Goal: Information Seeking & Learning: Learn about a topic

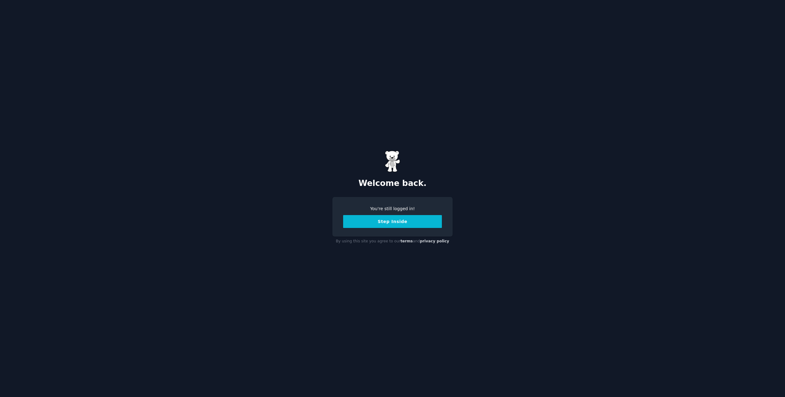
click at [400, 222] on button "Step Inside" at bounding box center [392, 221] width 99 height 13
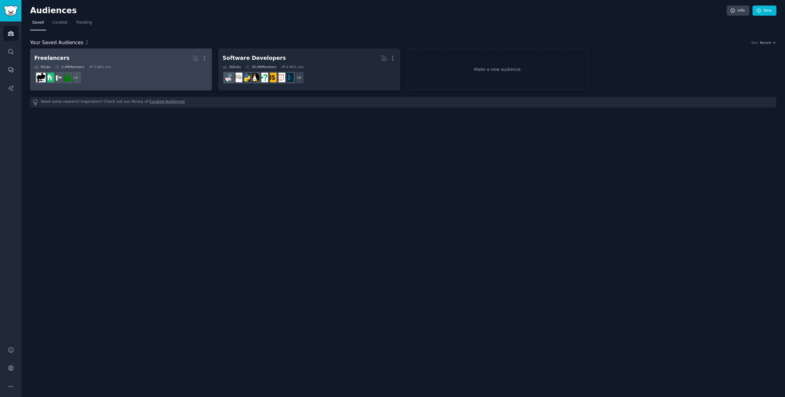
drag, startPoint x: 240, startPoint y: 193, endPoint x: 126, endPoint y: 84, distance: 158.5
click at [236, 192] on div "Audiences Info New Saved Curated Trending Your Saved Audiences 2 Sort Recent Fr…" at bounding box center [402, 198] width 763 height 397
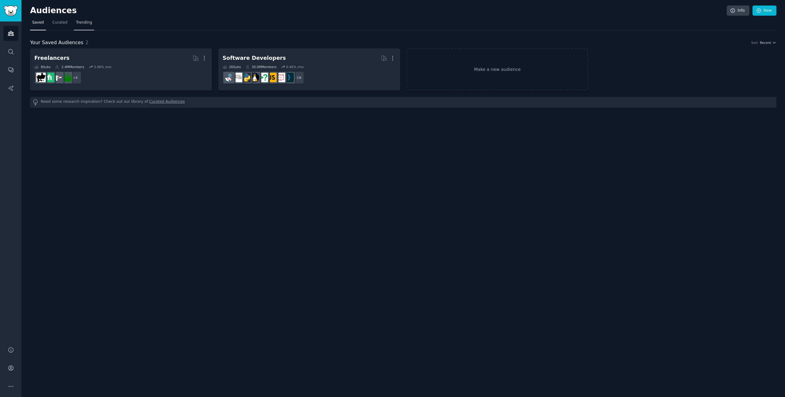
click at [79, 26] on link "Trending" at bounding box center [84, 24] width 20 height 13
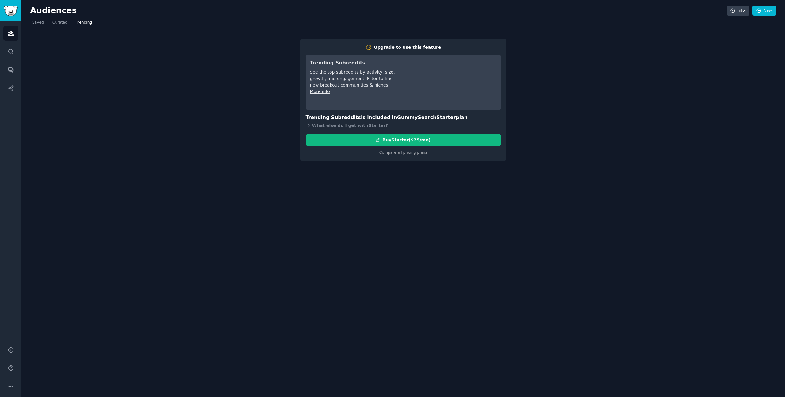
drag, startPoint x: 170, startPoint y: 72, endPoint x: 157, endPoint y: 68, distance: 13.8
click at [166, 72] on div "Upgrade to use this feature Trending Subreddits See the top subreddits by activ…" at bounding box center [403, 95] width 746 height 130
click at [40, 23] on span "Saved" at bounding box center [38, 23] width 12 height 6
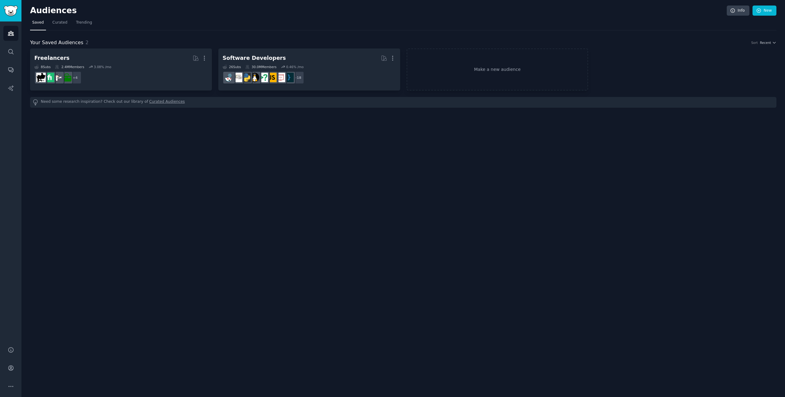
drag, startPoint x: 299, startPoint y: 153, endPoint x: 264, endPoint y: 124, distance: 46.0
click at [299, 153] on div "Audiences Info New Saved Curated Trending Your Saved Audiences 2 Sort Recent Fr…" at bounding box center [402, 198] width 763 height 397
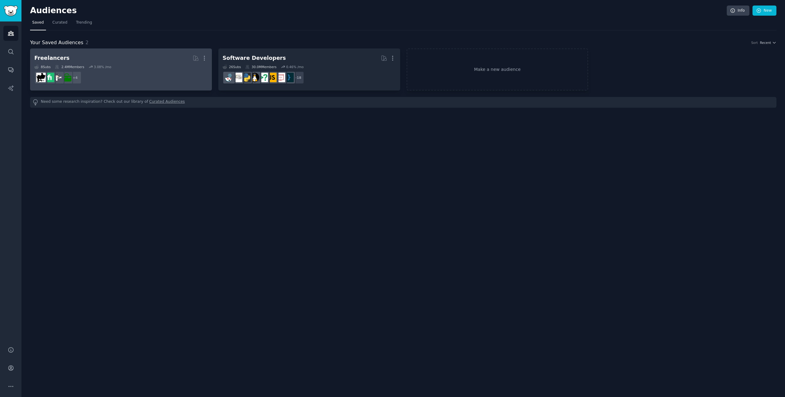
click at [134, 73] on dd "+ 4" at bounding box center [120, 77] width 173 height 17
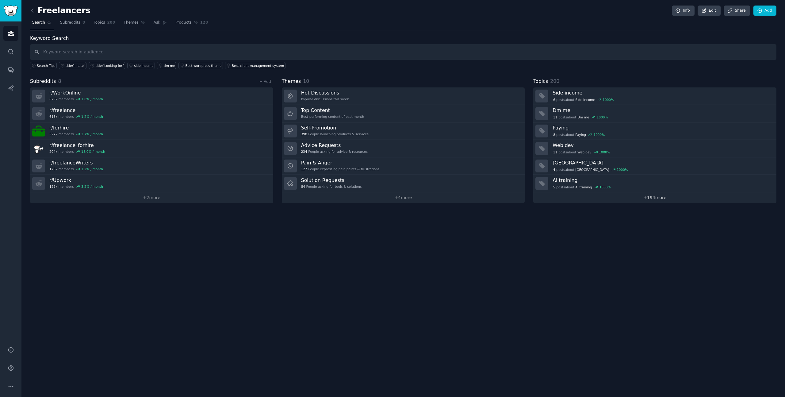
click at [641, 196] on link "+ 194 more" at bounding box center [654, 197] width 243 height 11
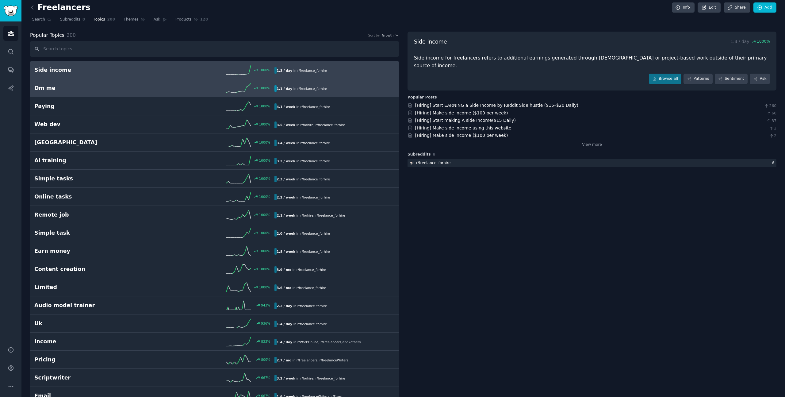
scroll to position [3, 0]
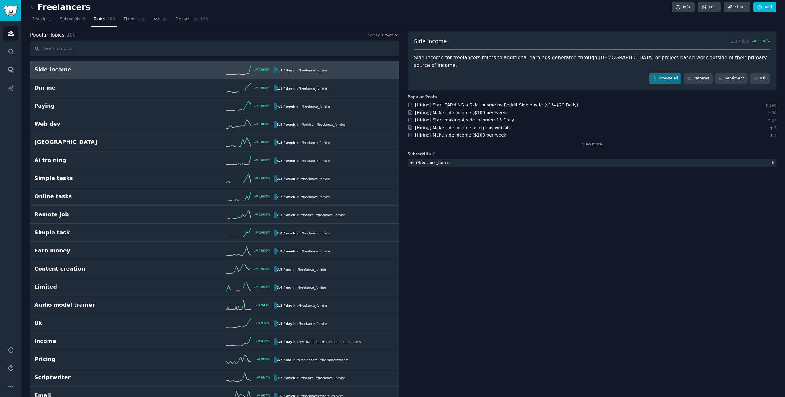
drag, startPoint x: 737, startPoint y: 242, endPoint x: 735, endPoint y: 235, distance: 7.9
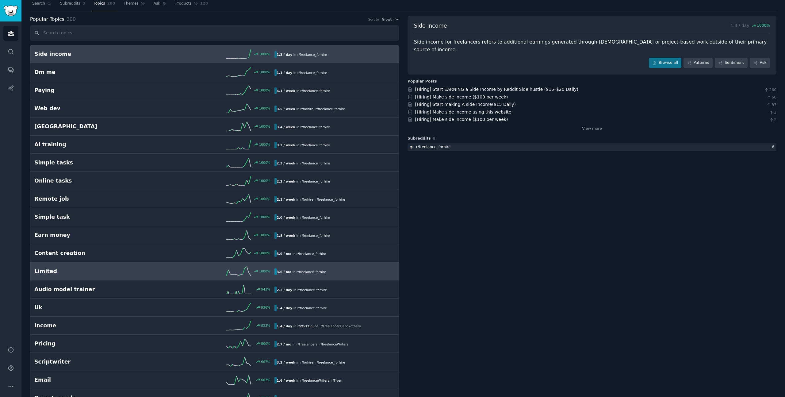
scroll to position [0, 0]
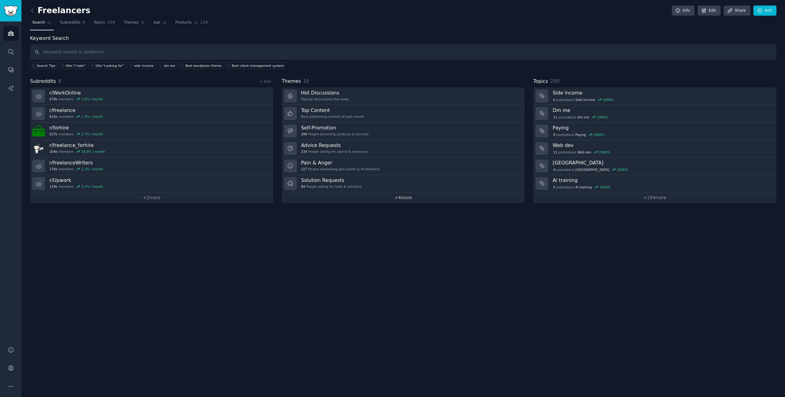
click at [411, 197] on link "+ 4 more" at bounding box center [403, 197] width 243 height 11
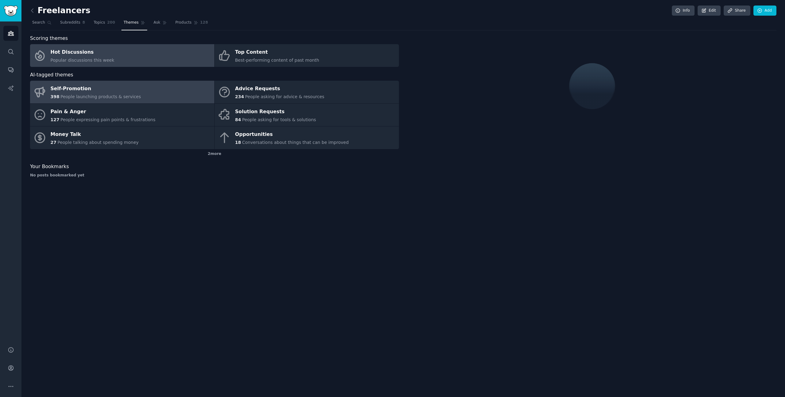
click at [127, 92] on div "Self-Promotion" at bounding box center [96, 89] width 90 height 10
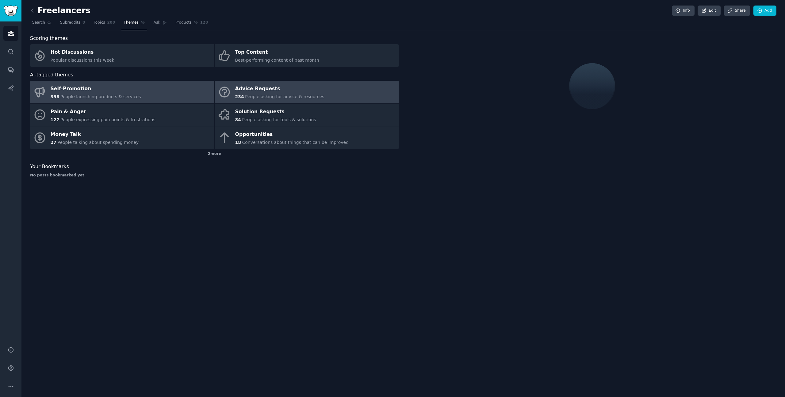
click at [266, 96] on span "People asking for advice & resources" at bounding box center [284, 96] width 79 height 5
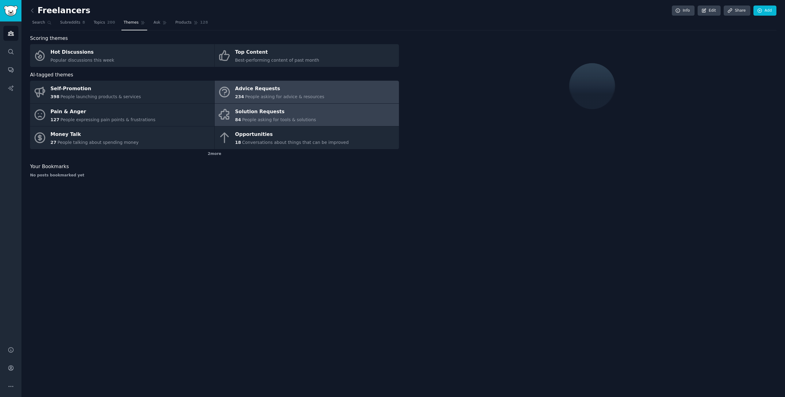
click at [261, 111] on div "Solution Requests" at bounding box center [275, 112] width 81 height 10
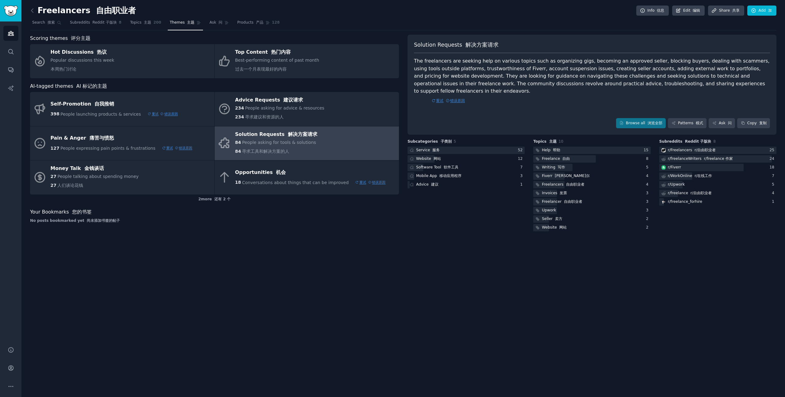
click at [437, 97] on font "重试" at bounding box center [438, 101] width 12 height 8
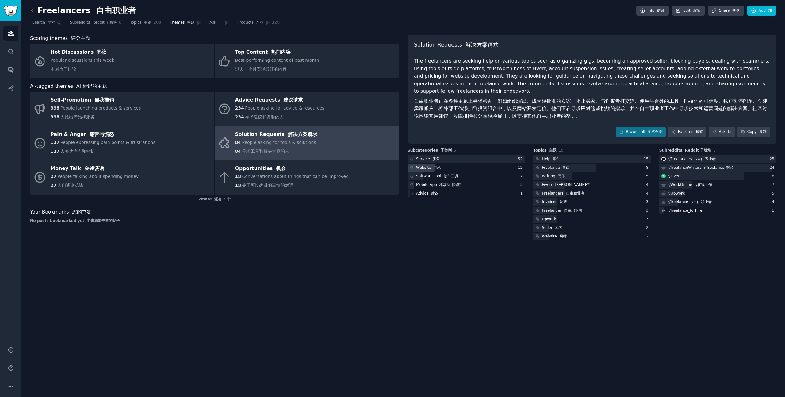
click at [428, 165] on div "Website 网站" at bounding box center [428, 168] width 25 height 6
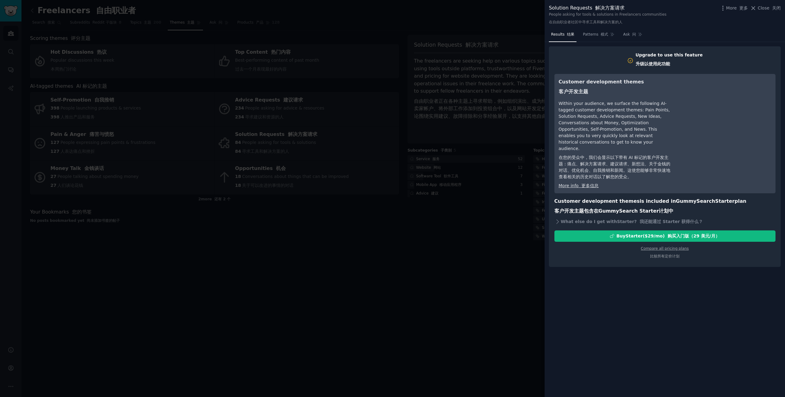
click at [493, 203] on div at bounding box center [392, 198] width 785 height 397
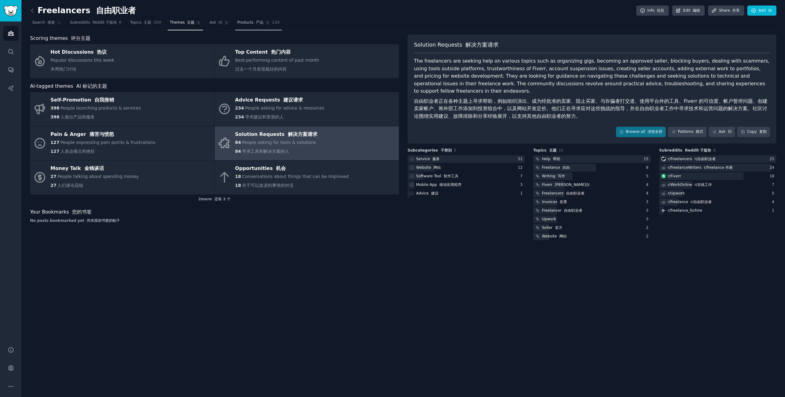
click at [260, 26] on link "Products 产品 128" at bounding box center [258, 24] width 47 height 13
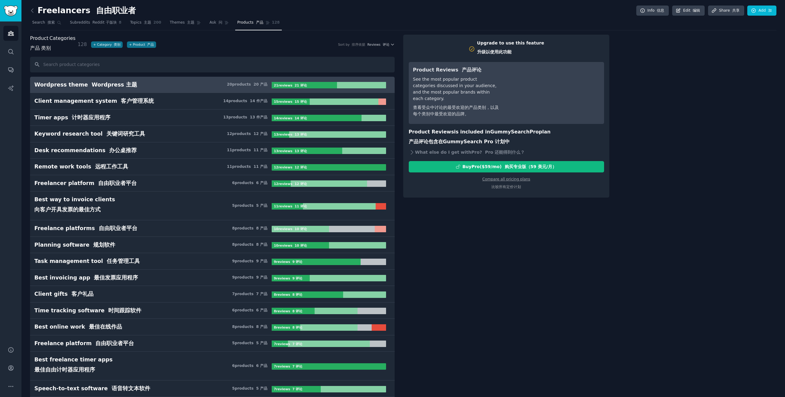
click at [617, 105] on div "Upgrade to use this feature 升级以使用此功能 Product Reviews 产品评论 See the most popular …" at bounding box center [589, 116] width 373 height 163
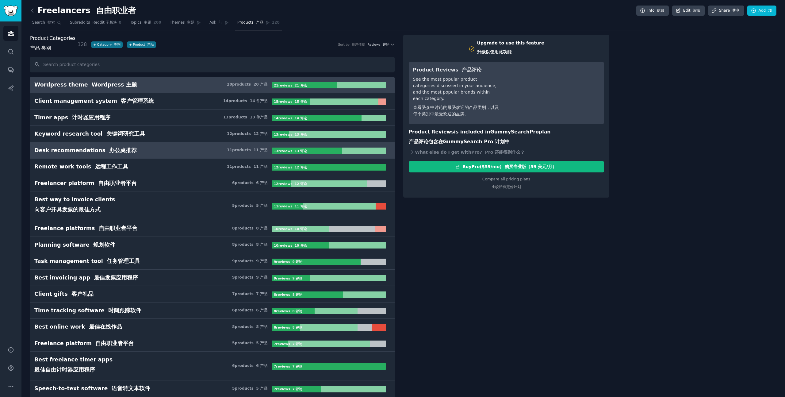
click at [159, 147] on h3 "Desk recommendations 办公桌推荐 11 product s 11 产品" at bounding box center [152, 151] width 237 height 8
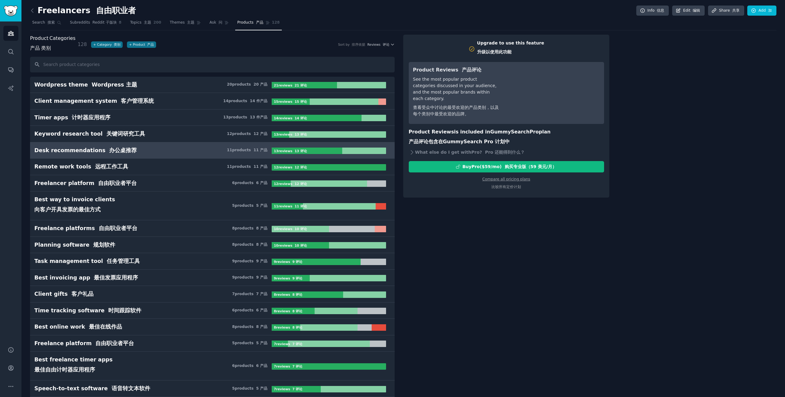
drag, startPoint x: 172, startPoint y: 46, endPoint x: 179, endPoint y: 34, distance: 13.8
click at [172, 46] on div "Product Categories 产品 类别 128 + Category 类别 + Product 产品 Sort by 排序依据 Reviews 评论" at bounding box center [212, 45] width 364 height 20
click at [33, 11] on icon at bounding box center [32, 10] width 6 height 6
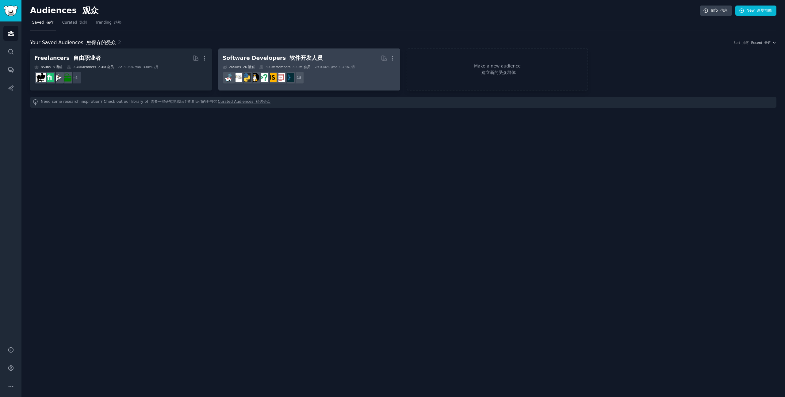
click at [237, 56] on div "Software Developers 软件开发人员" at bounding box center [273, 58] width 100 height 8
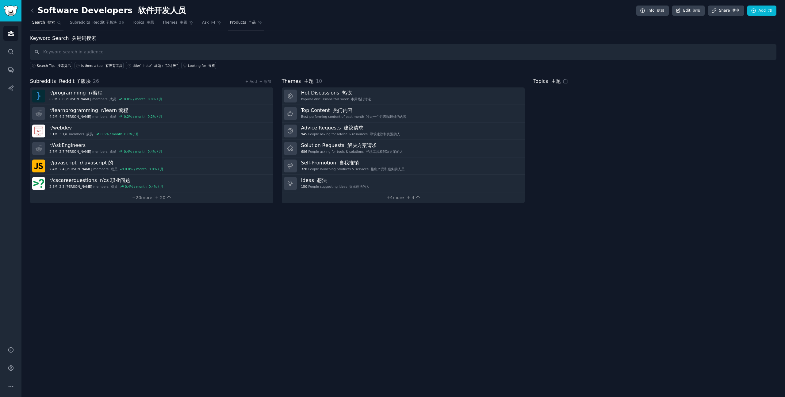
click at [238, 22] on span "Products 产品" at bounding box center [243, 23] width 26 height 6
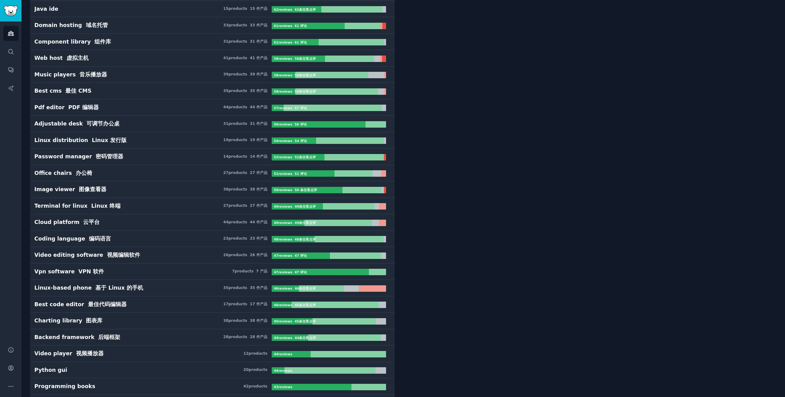
scroll to position [506, 0]
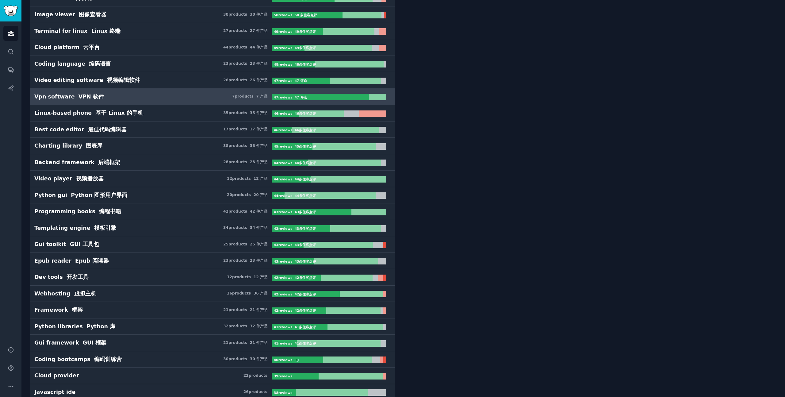
scroll to position [675, 0]
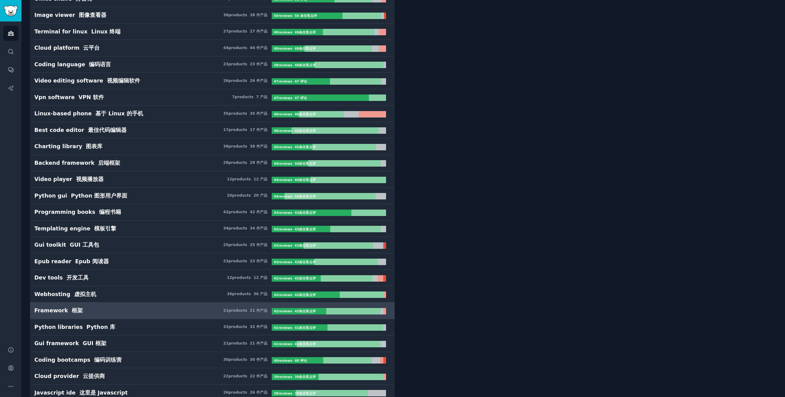
drag, startPoint x: 57, startPoint y: 308, endPoint x: 62, endPoint y: 308, distance: 4.3
click at [57, 308] on div "Framework 框架" at bounding box center [58, 311] width 48 height 8
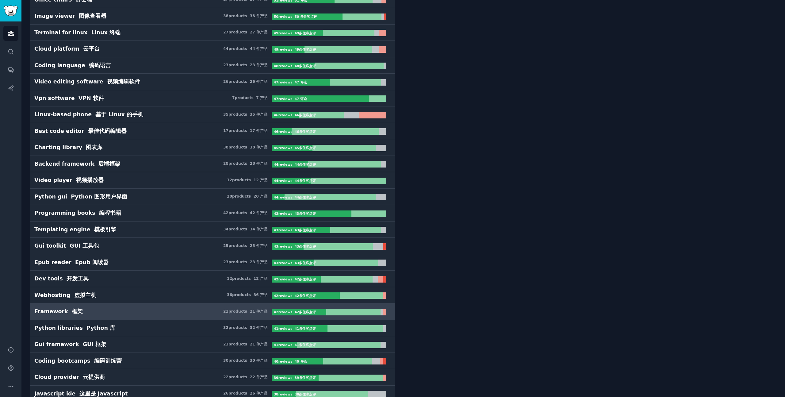
scroll to position [671, 0]
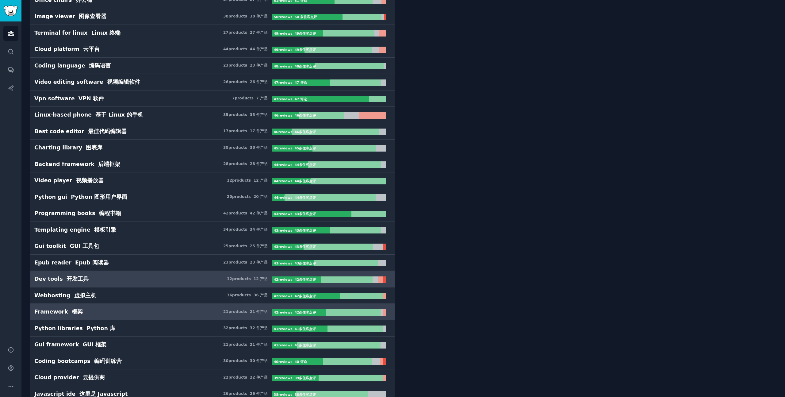
click at [118, 281] on h3 "Dev tools 开发工具 12 product s 12 产品" at bounding box center [152, 279] width 237 height 8
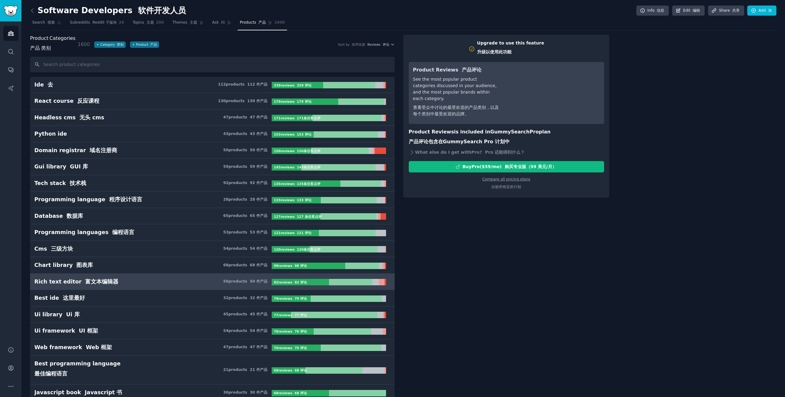
scroll to position [2, 0]
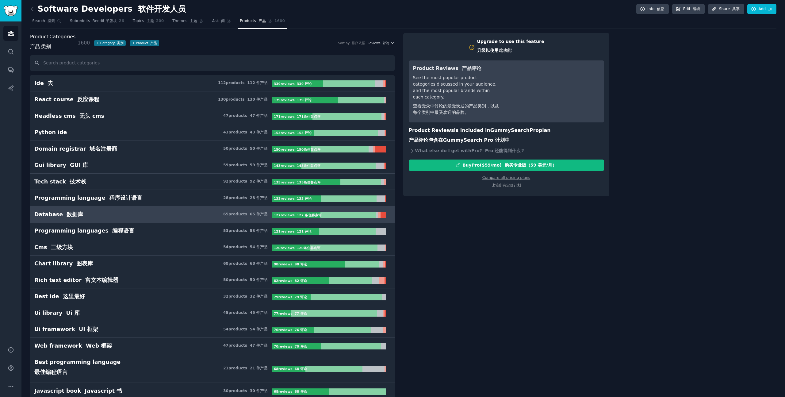
click at [167, 216] on h3 "Database 数据库 65 product s 65 件产品" at bounding box center [152, 215] width 237 height 8
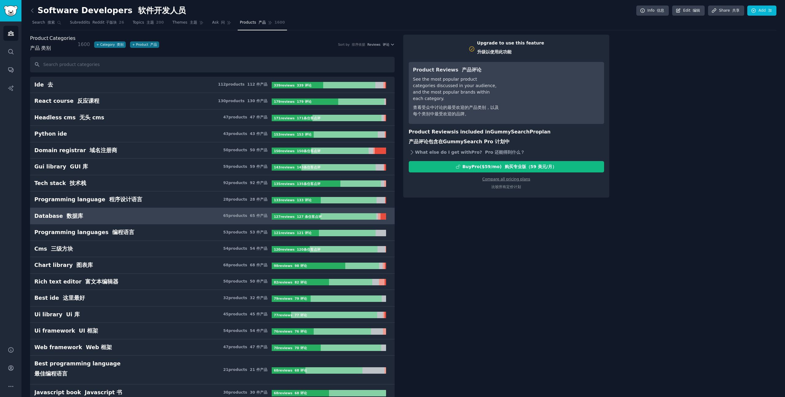
click at [409, 149] on icon at bounding box center [412, 152] width 6 height 6
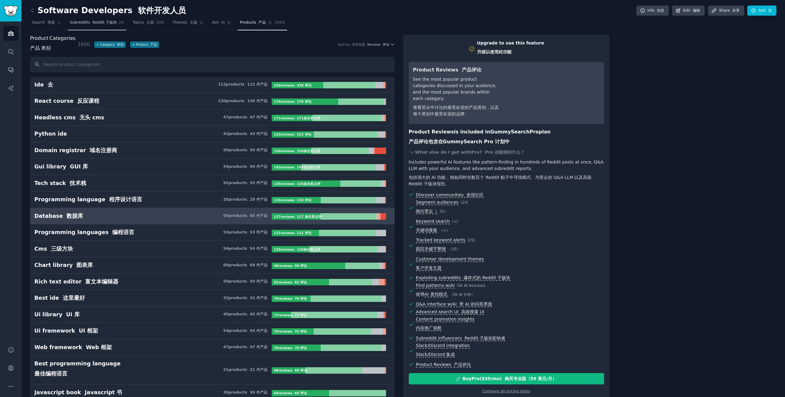
click at [98, 27] on link "Subreddits Reddit 子版块 26" at bounding box center [97, 24] width 59 height 13
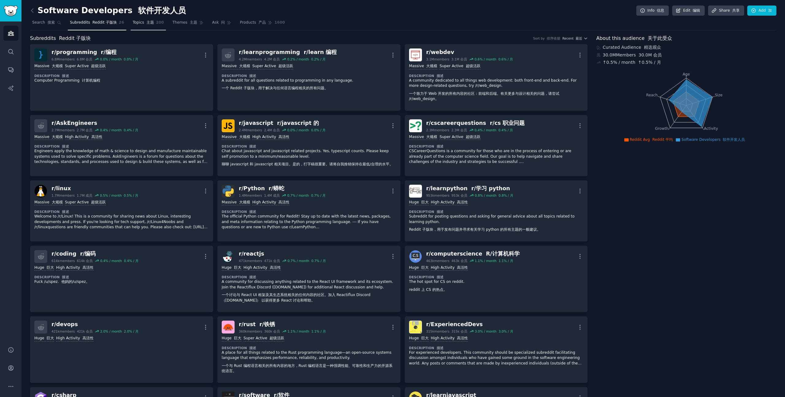
click at [146, 25] on link "Topics 主题 200" at bounding box center [149, 24] width 36 height 13
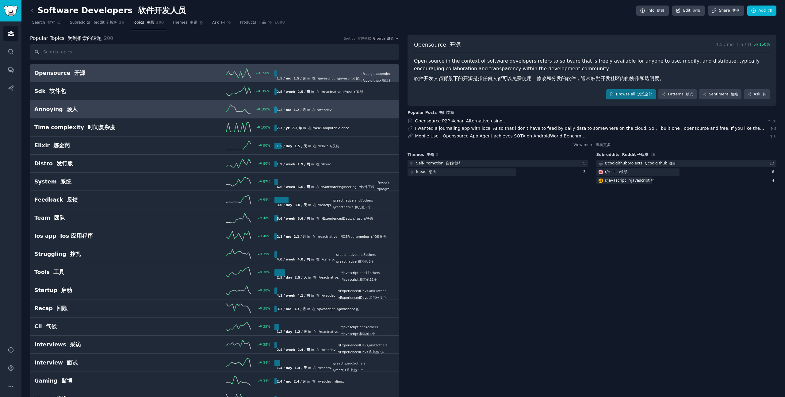
click at [92, 109] on h2 "Annoying 烦人" at bounding box center [94, 109] width 120 height 8
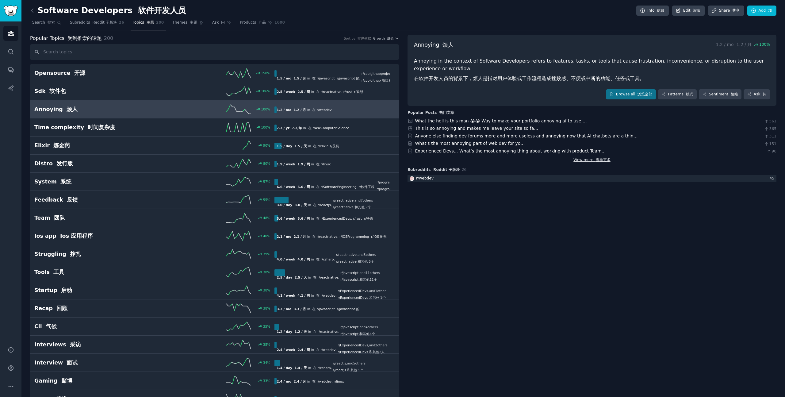
click at [597, 161] on font "查看更多" at bounding box center [603, 160] width 15 height 4
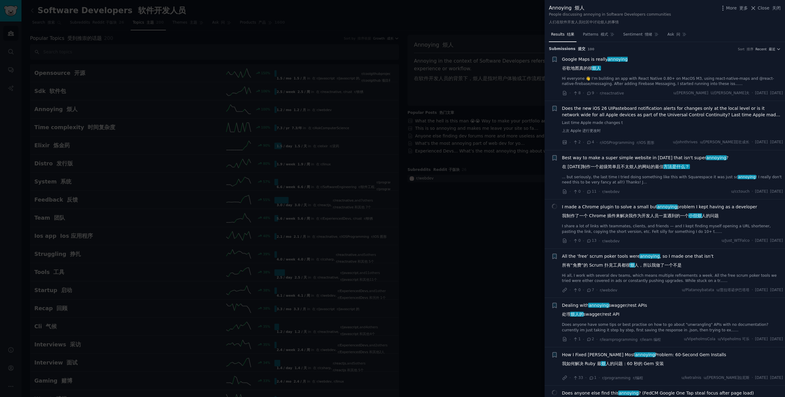
click at [634, 208] on span "I made a Chrome plugin to solve a small but annoying problem I kept having as a…" at bounding box center [659, 213] width 195 height 18
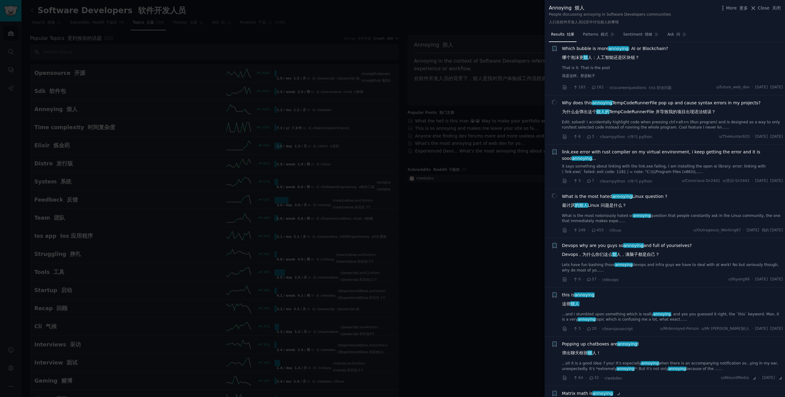
scroll to position [686, 0]
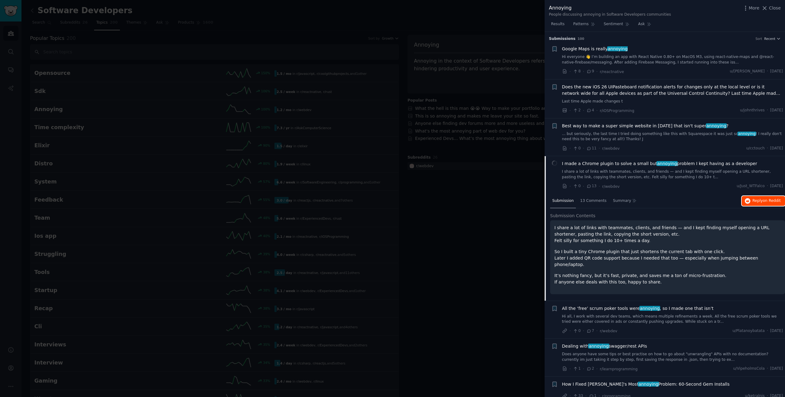
click at [756, 199] on span "Reply on Reddit" at bounding box center [766, 201] width 28 height 6
click at [472, 145] on div at bounding box center [392, 198] width 785 height 397
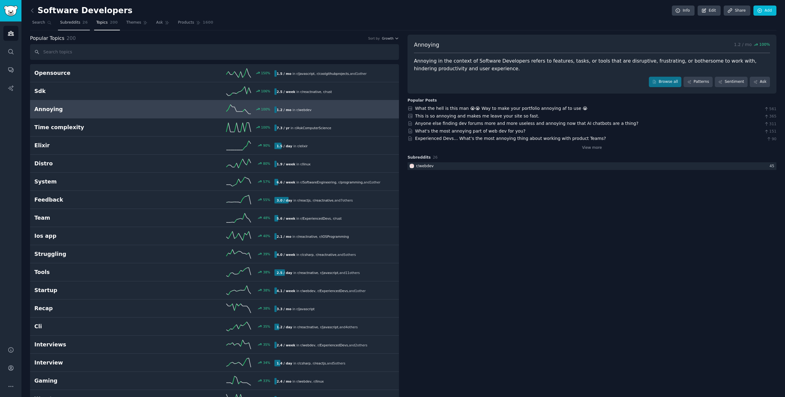
scroll to position [1, 0]
click at [74, 23] on span "Subreddits" at bounding box center [70, 22] width 20 height 6
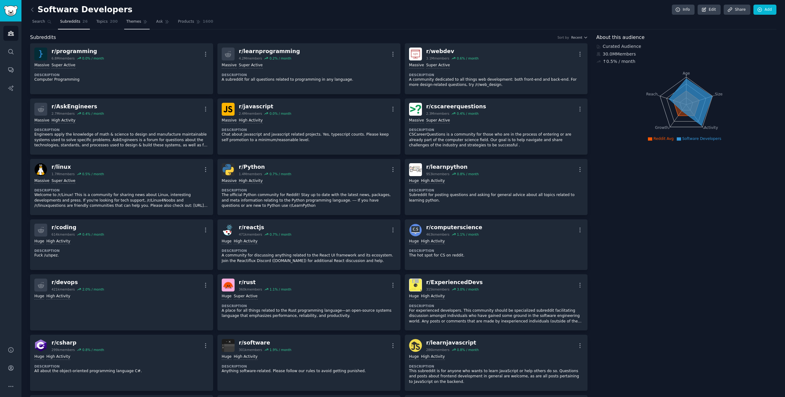
scroll to position [2, 0]
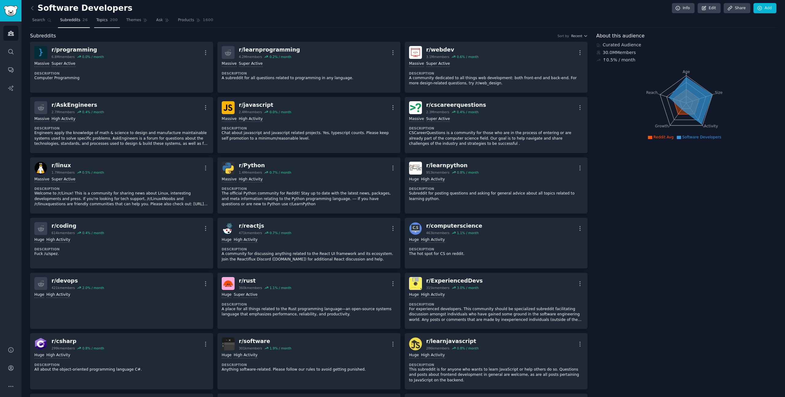
click at [98, 22] on span "Topics" at bounding box center [101, 20] width 11 height 6
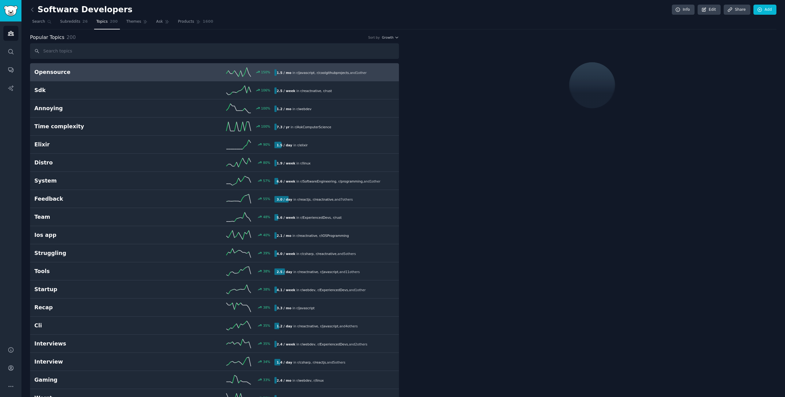
scroll to position [1, 0]
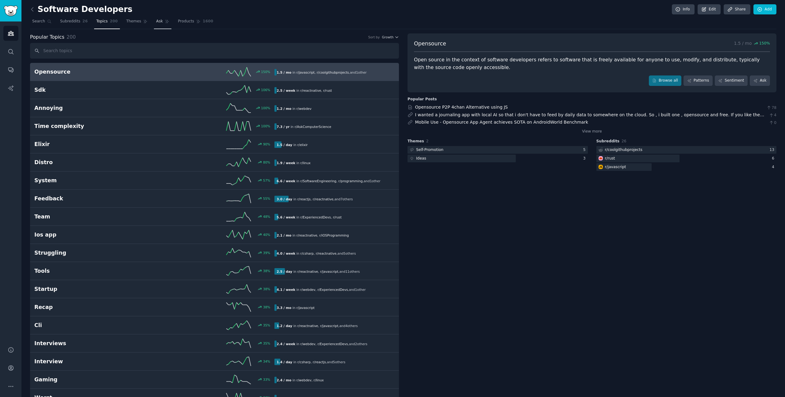
click at [156, 21] on span "Ask" at bounding box center [159, 22] width 7 height 6
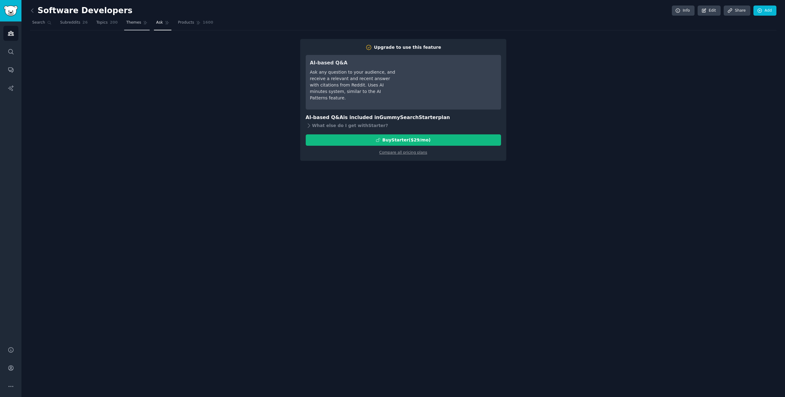
click at [131, 21] on span "Themes" at bounding box center [133, 23] width 15 height 6
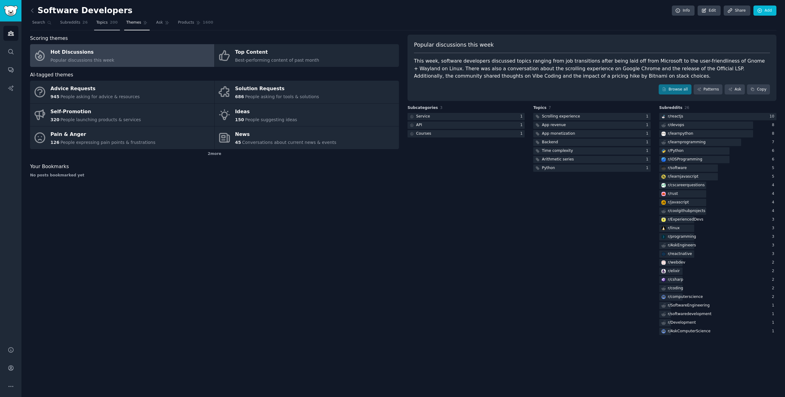
click at [107, 26] on link "Topics 200" at bounding box center [107, 24] width 26 height 13
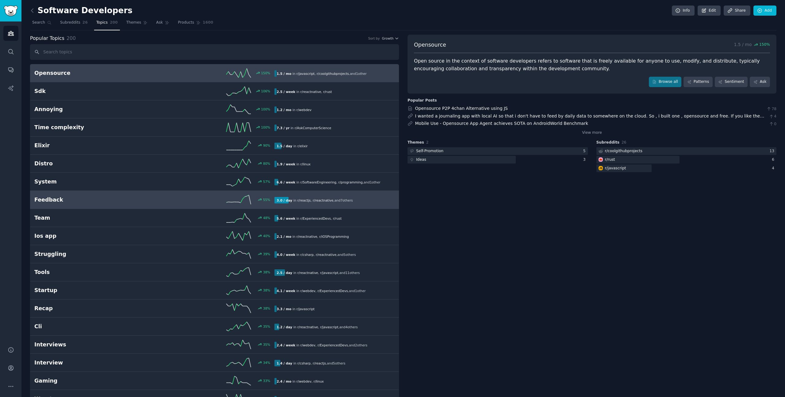
scroll to position [87, 0]
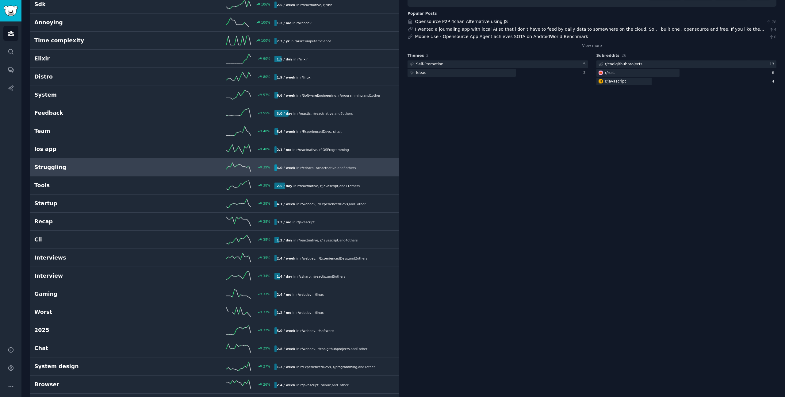
click at [131, 168] on h2 "Struggling" at bounding box center [94, 167] width 120 height 8
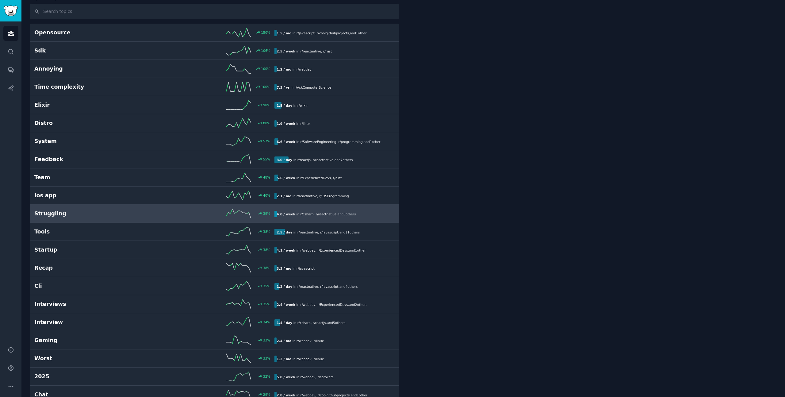
scroll to position [35, 0]
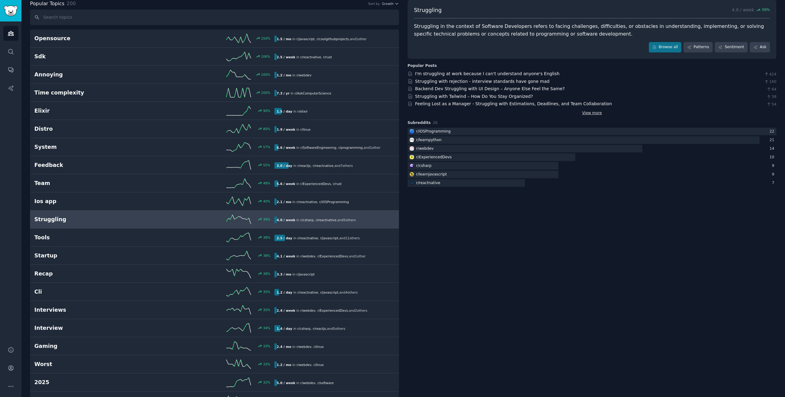
click at [585, 110] on link "View more" at bounding box center [592, 113] width 20 height 6
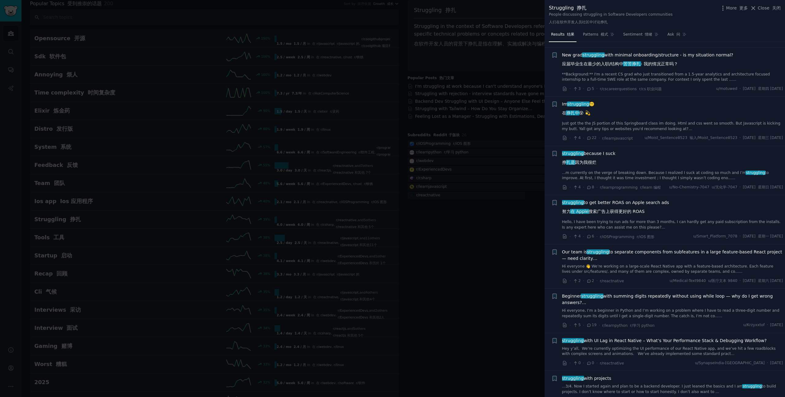
scroll to position [1064, 0]
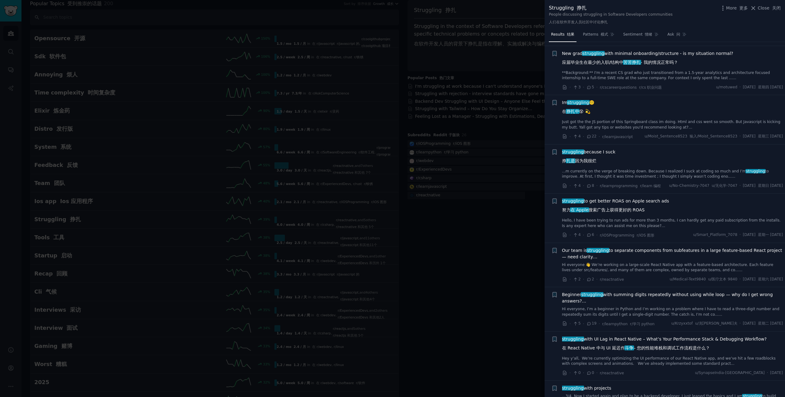
click at [412, 251] on div at bounding box center [392, 198] width 785 height 397
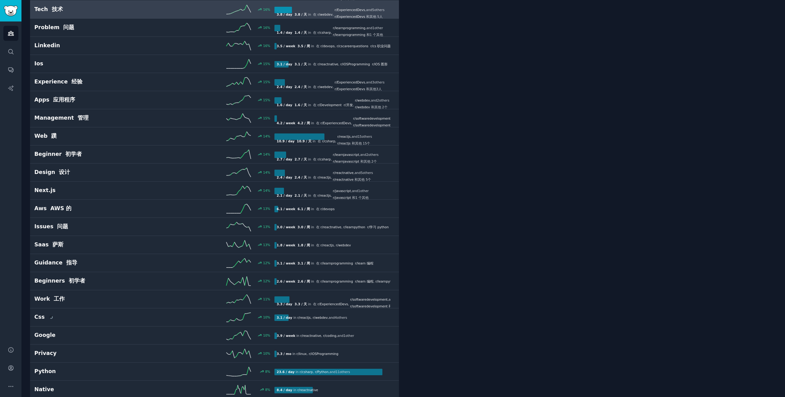
scroll to position [823, 0]
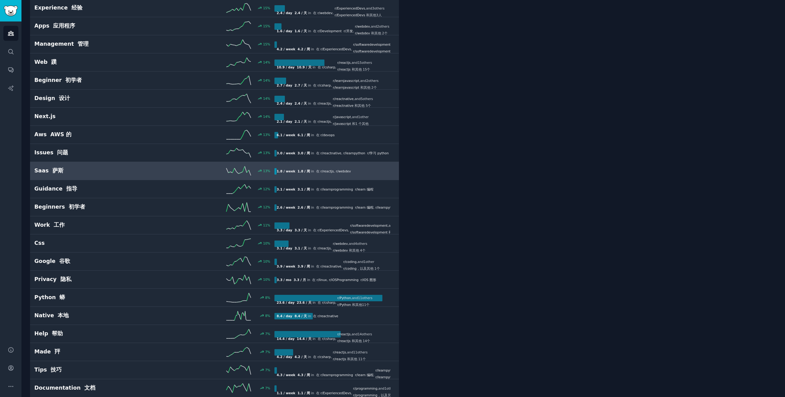
click at [129, 173] on h2 "Saas 萨斯" at bounding box center [94, 171] width 120 height 8
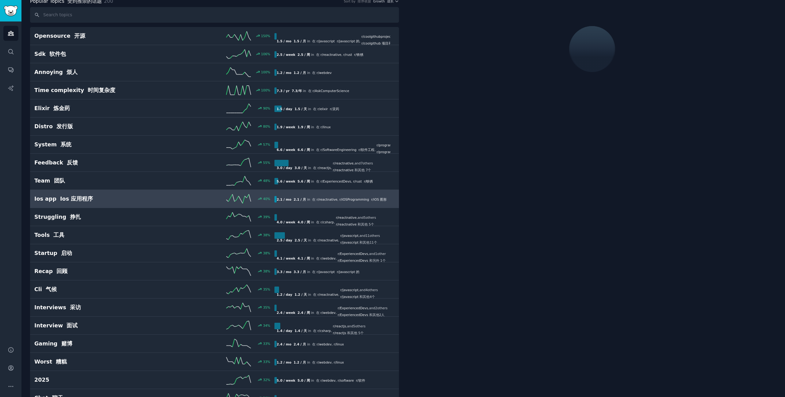
scroll to position [35, 0]
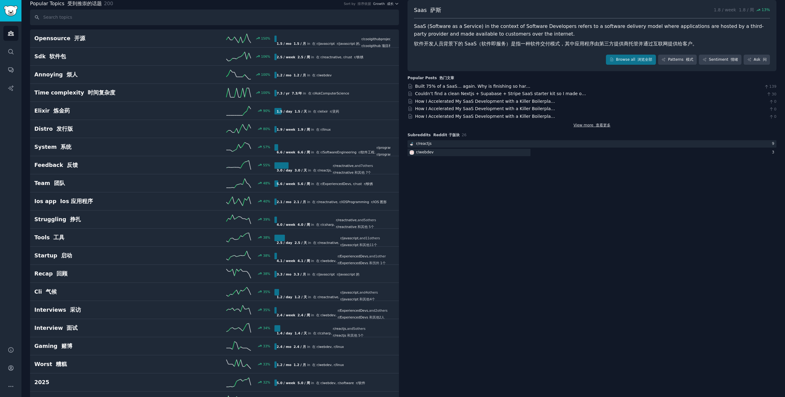
click at [581, 124] on link "View more 查看更多" at bounding box center [591, 126] width 37 height 6
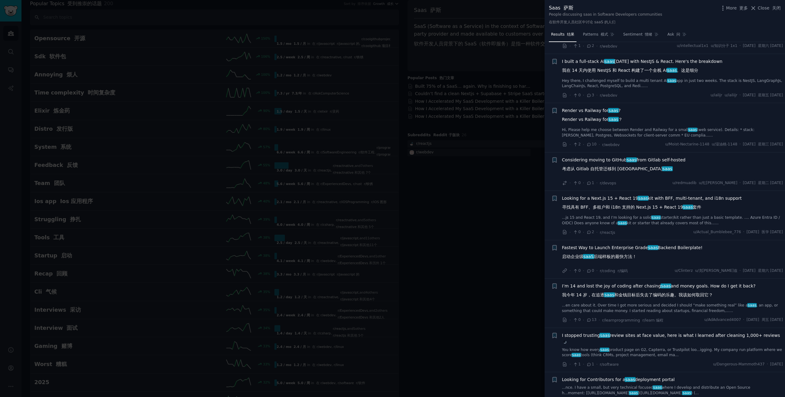
scroll to position [452, 0]
drag, startPoint x: 339, startPoint y: 269, endPoint x: 347, endPoint y: 268, distance: 8.3
click at [339, 269] on div at bounding box center [392, 198] width 785 height 397
